Goal: Find specific page/section: Find specific page/section

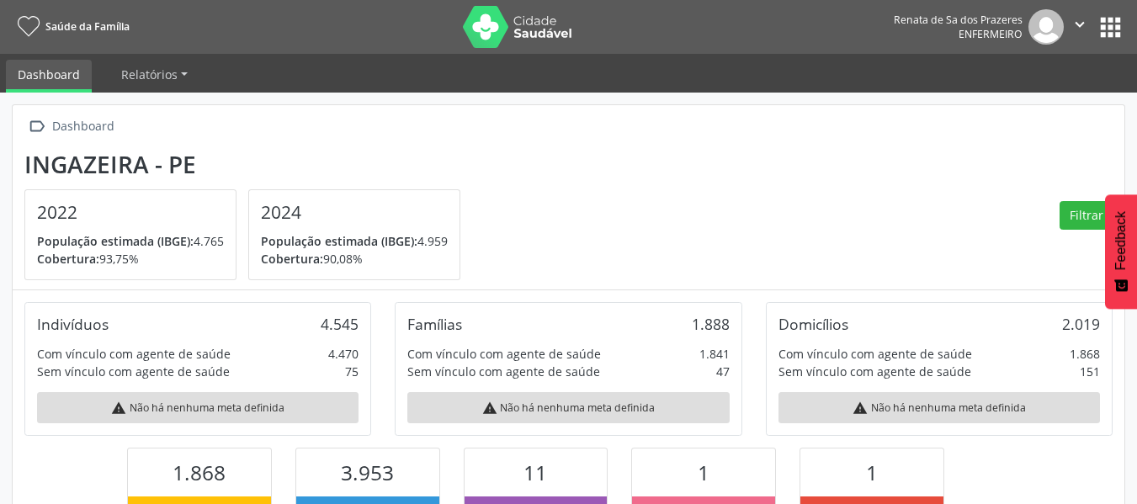
scroll to position [279, 371]
click at [146, 81] on span "Relatórios" at bounding box center [149, 74] width 56 height 16
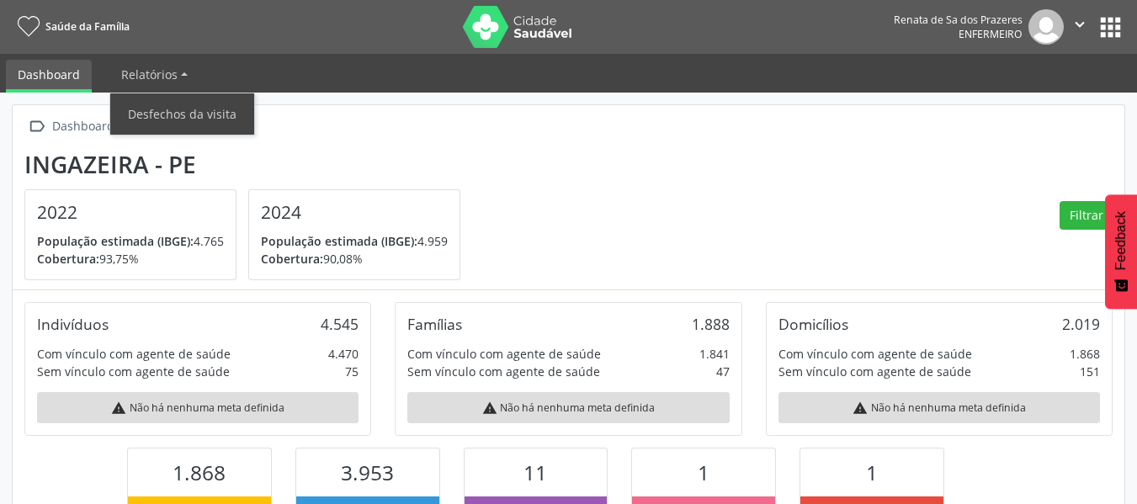
click at [932, 241] on section "Ingazeira - PE 2022 População estimada (IBGE): 4.765 Cobertura: 93,75% 2024 Pop…" at bounding box center [568, 216] width 1088 height 130
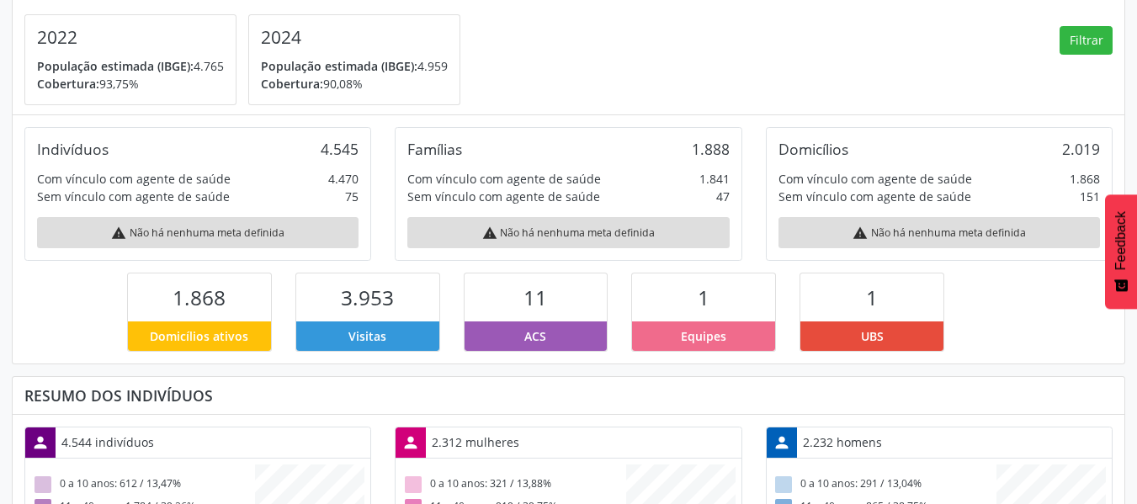
scroll to position [0, 0]
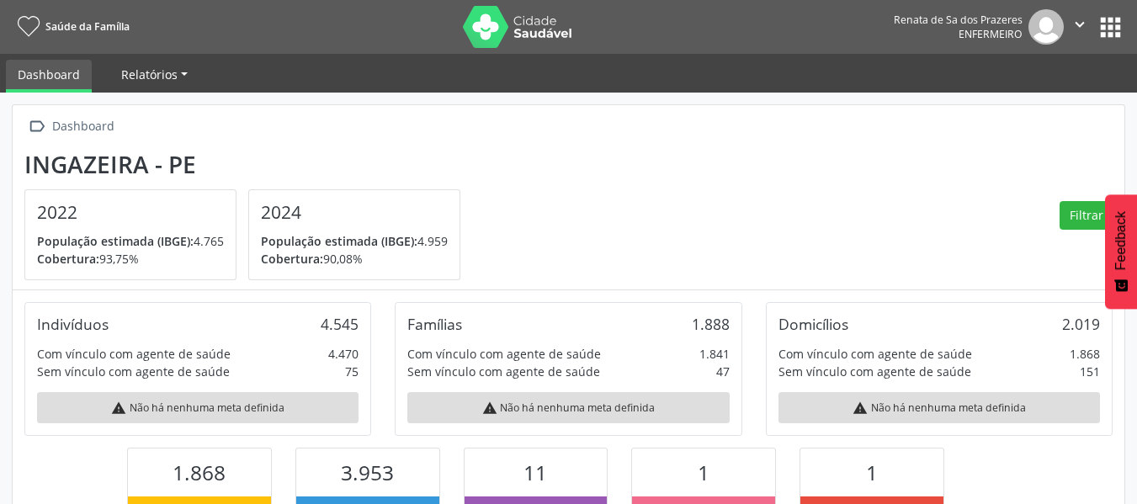
click at [159, 88] on link "Relatórios" at bounding box center [154, 74] width 90 height 29
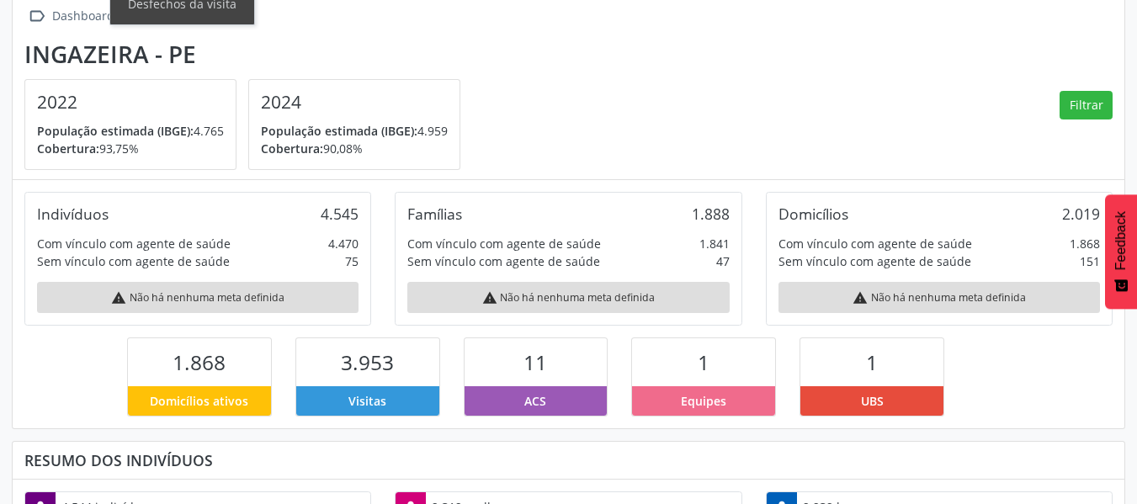
scroll to position [252, 0]
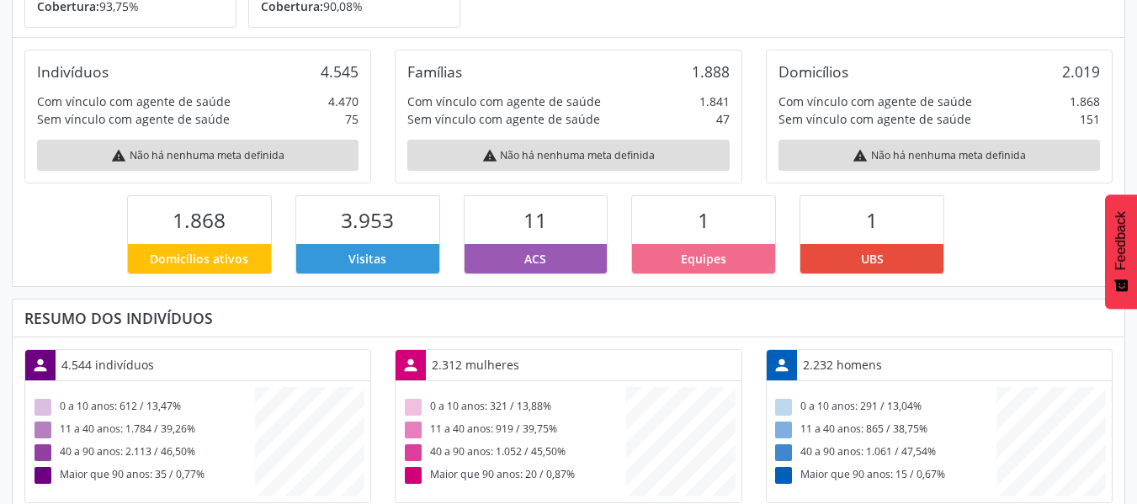
click at [526, 257] on span "ACS" at bounding box center [535, 259] width 22 height 18
click at [423, 241] on div "3.953" at bounding box center [367, 220] width 143 height 48
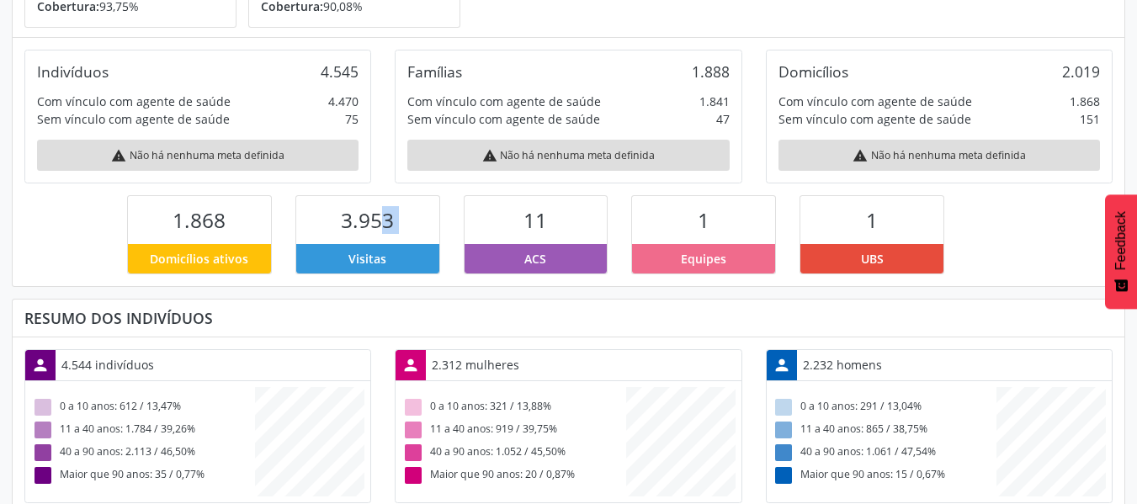
click at [423, 241] on div "3.953" at bounding box center [367, 220] width 143 height 48
click at [213, 236] on div "1.868" at bounding box center [199, 220] width 143 height 48
click at [236, 232] on div "1.868" at bounding box center [199, 220] width 143 height 48
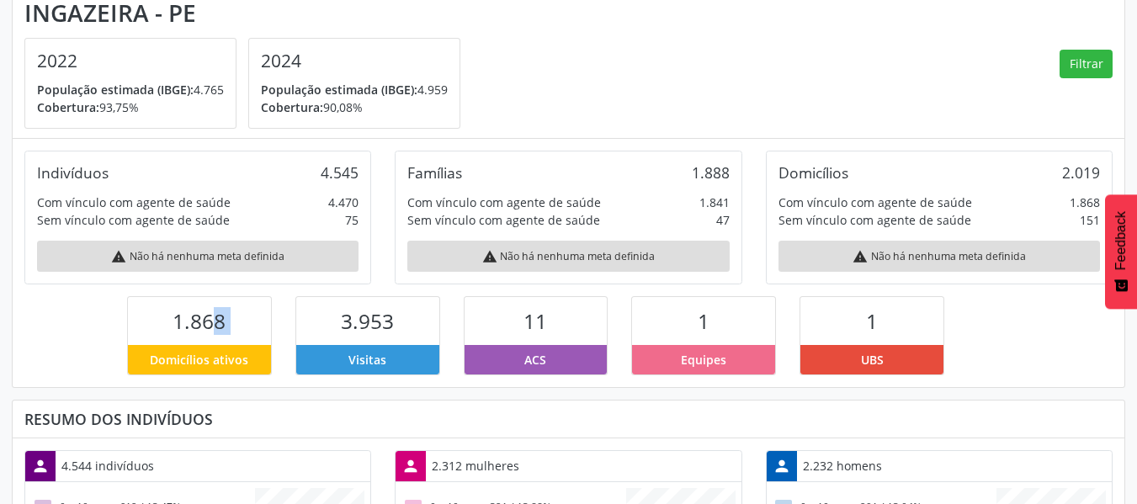
scroll to position [0, 0]
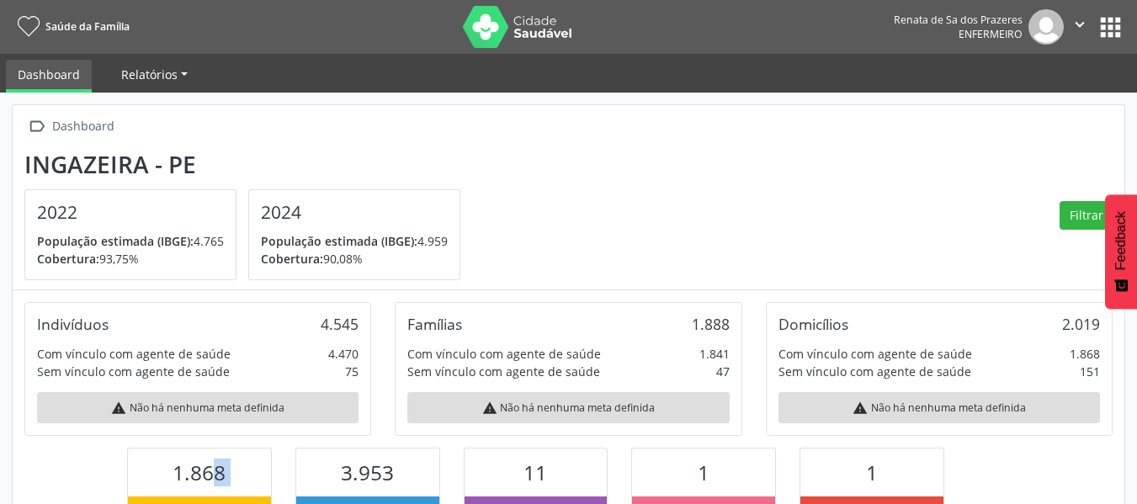
click at [145, 77] on span "Relatórios" at bounding box center [149, 74] width 56 height 16
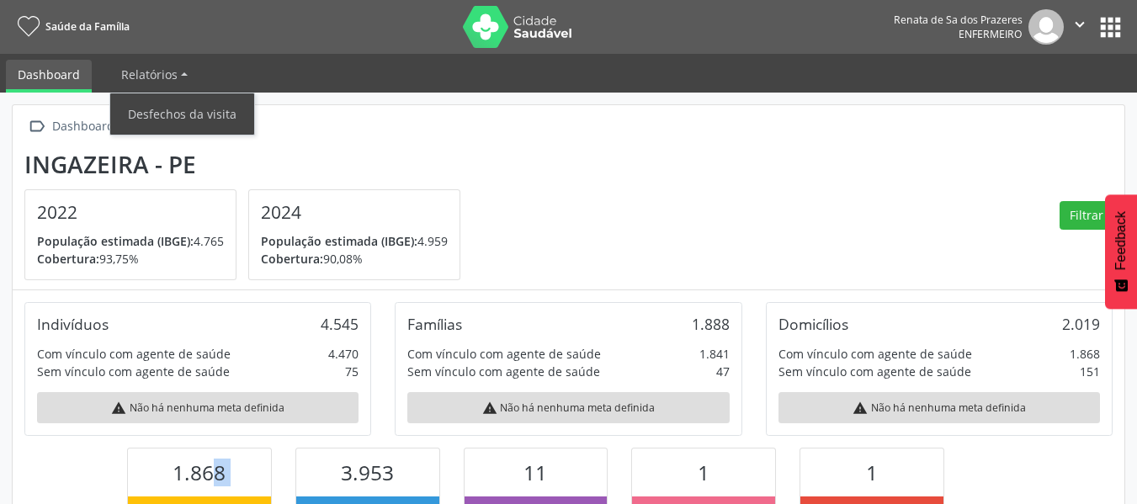
click at [88, 71] on link "Dashboard" at bounding box center [49, 76] width 86 height 33
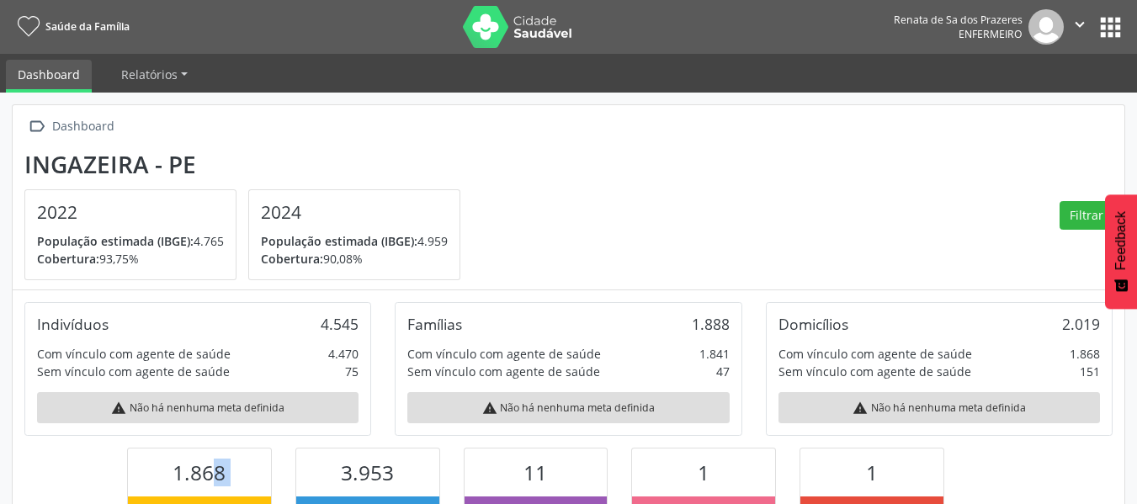
drag, startPoint x: 68, startPoint y: 24, endPoint x: 867, endPoint y: 151, distance: 808.7
click at [67, 26] on span "Saúde da Família" at bounding box center [87, 26] width 84 height 14
click at [1101, 7] on nav "Saúde da Família Renata de Sa dos Prazeres Enfermeiro  Configurações Sair apps" at bounding box center [568, 27] width 1137 height 54
click at [1104, 24] on button "apps" at bounding box center [1110, 27] width 29 height 29
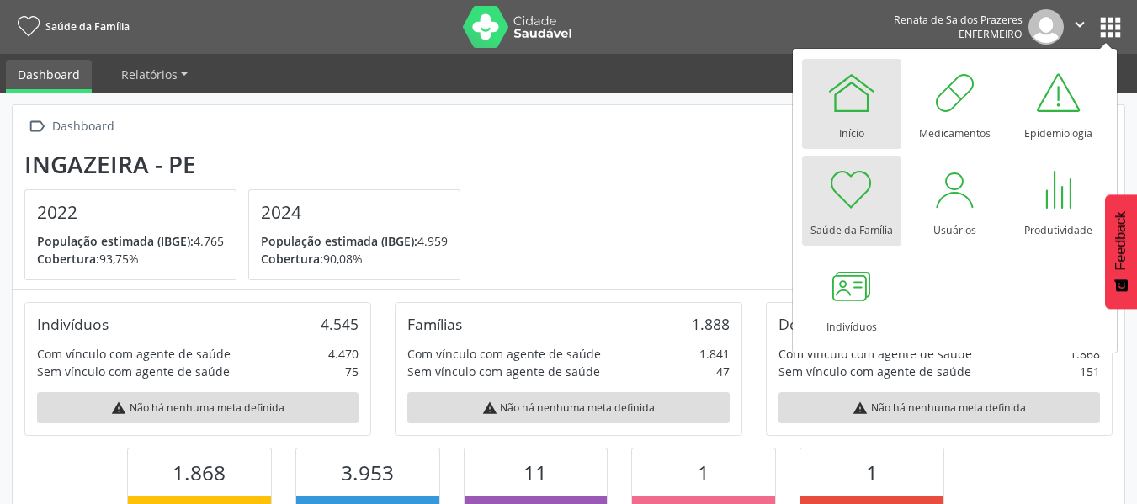
click at [842, 113] on div at bounding box center [851, 92] width 50 height 50
